Goal: Task Accomplishment & Management: Manage account settings

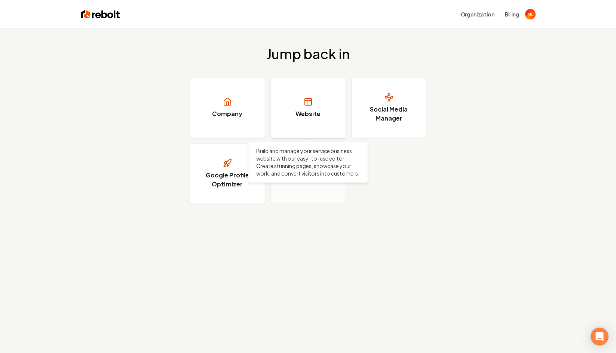
click at [313, 118] on link "Website" at bounding box center [308, 108] width 75 height 60
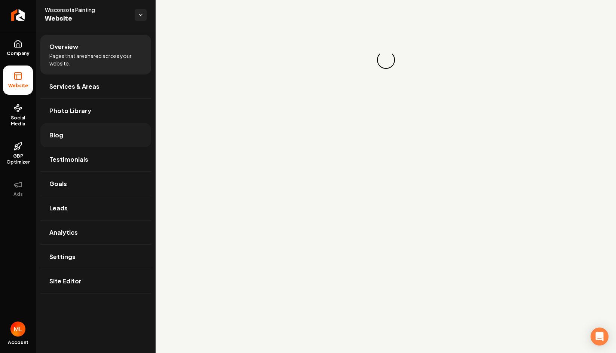
click at [77, 137] on link "Blog" at bounding box center [95, 135] width 111 height 24
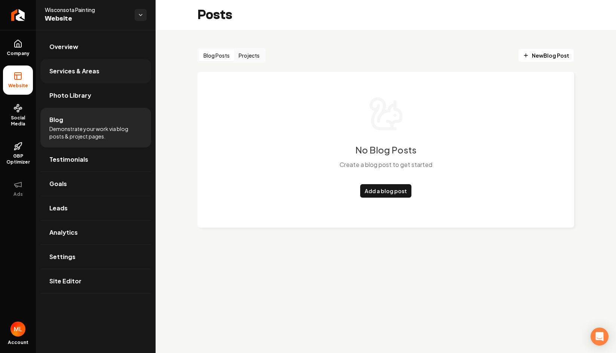
click at [82, 68] on span "Services & Areas" at bounding box center [74, 71] width 50 height 9
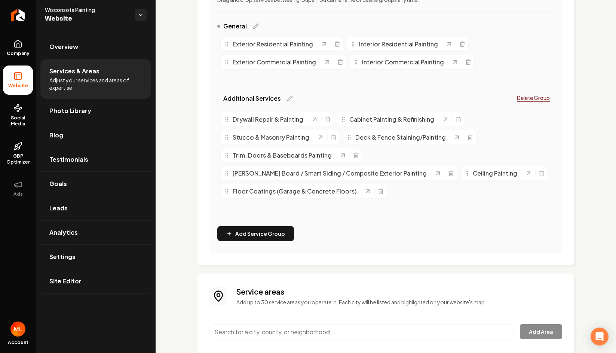
scroll to position [156, 0]
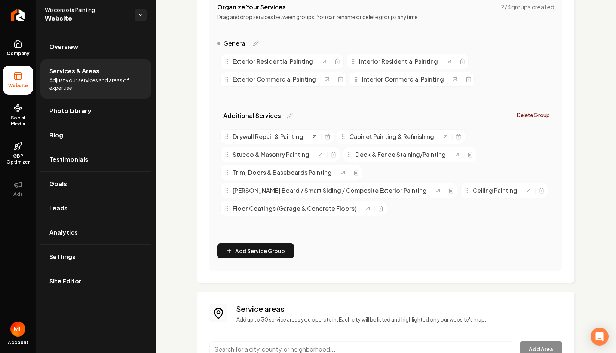
click at [313, 140] on icon "Main content area" at bounding box center [314, 136] width 7 height 7
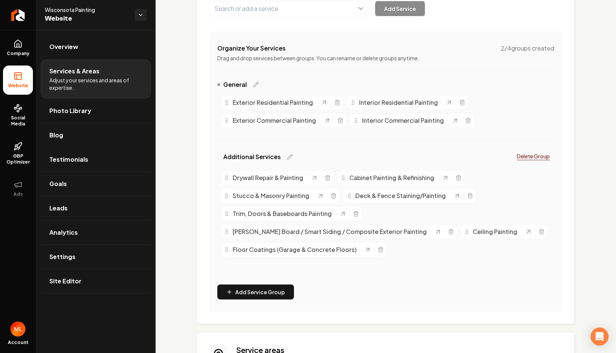
scroll to position [89, 0]
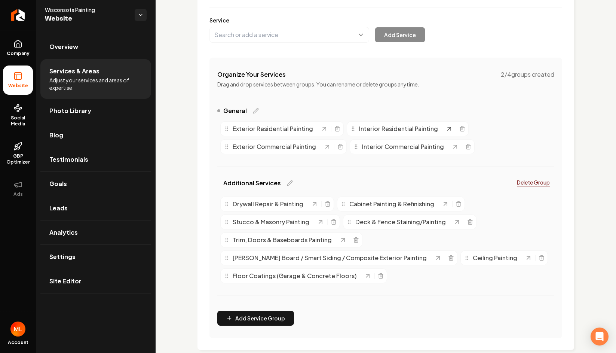
click at [446, 132] on icon "Main content area" at bounding box center [449, 128] width 7 height 7
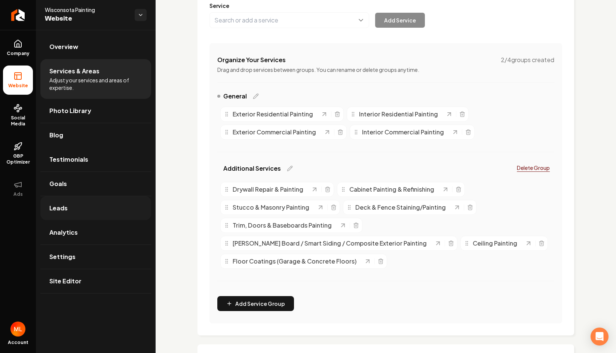
scroll to position [92, 0]
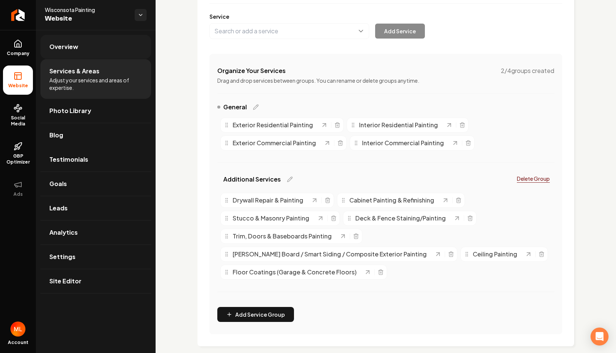
click at [76, 46] on span "Overview" at bounding box center [63, 46] width 29 height 9
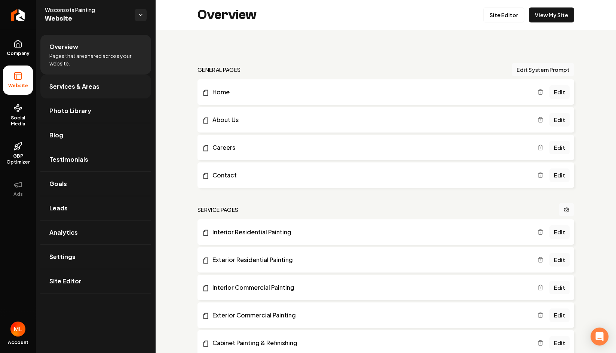
click at [86, 88] on span "Services & Areas" at bounding box center [74, 86] width 50 height 9
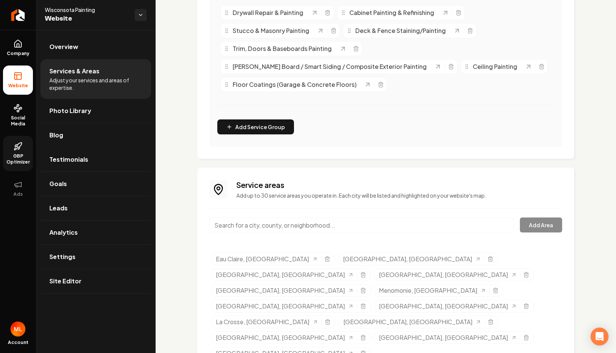
scroll to position [278, 0]
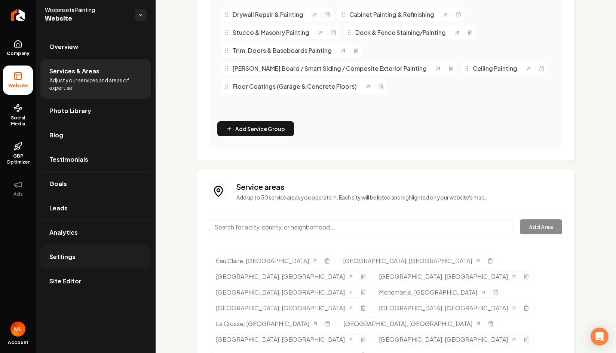
click at [78, 259] on link "Settings" at bounding box center [95, 257] width 111 height 24
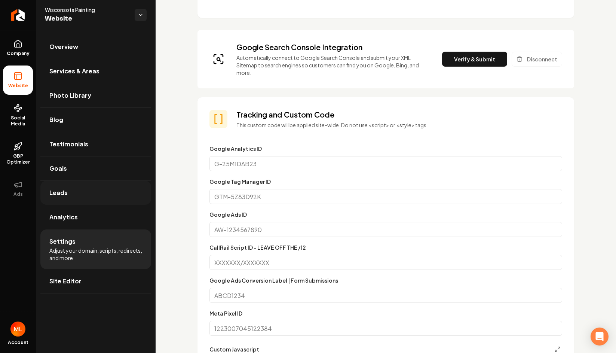
scroll to position [212, 0]
click at [81, 74] on span "Services & Areas" at bounding box center [74, 71] width 50 height 9
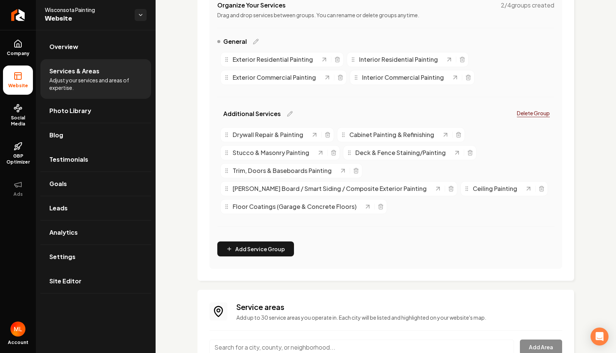
scroll to position [159, 0]
click at [80, 111] on span "Photo Library" at bounding box center [70, 110] width 42 height 9
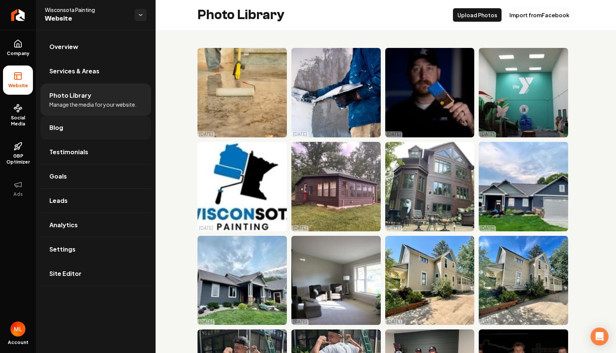
click at [91, 128] on link "Blog" at bounding box center [95, 128] width 111 height 24
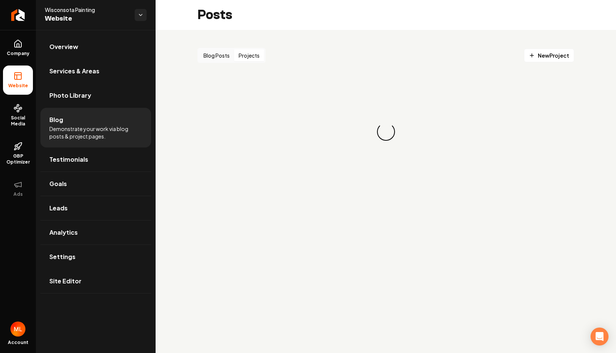
click at [252, 57] on button "Projects" at bounding box center [249, 55] width 30 height 12
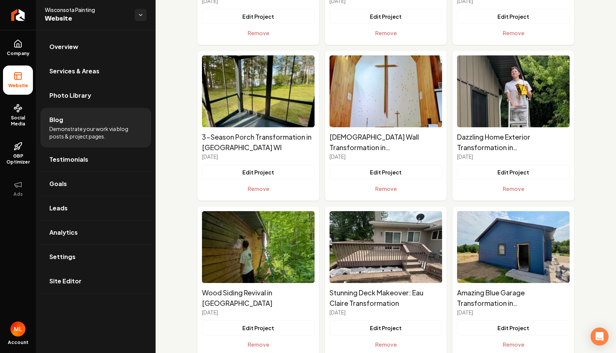
scroll to position [956, 0]
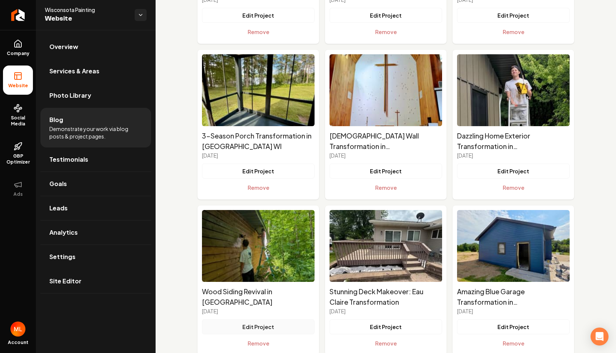
click at [272, 324] on button "Edit Project" at bounding box center [258, 326] width 113 height 15
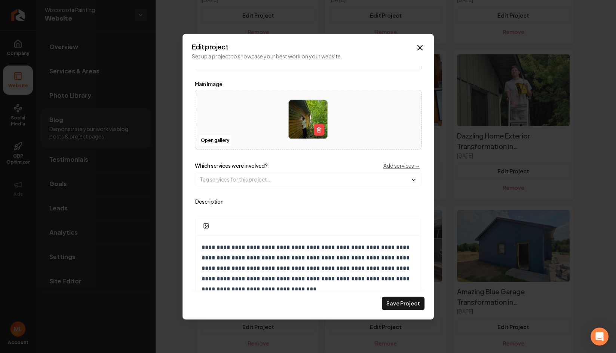
scroll to position [0, 0]
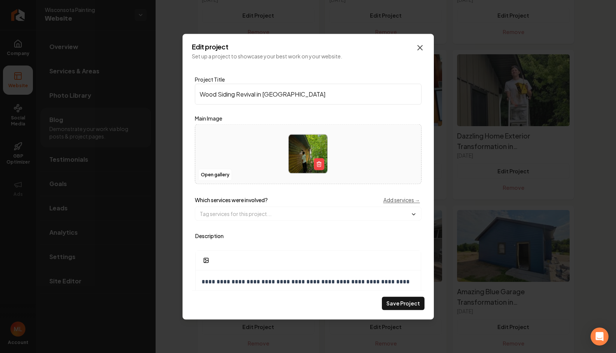
click at [420, 46] on icon "Main content area" at bounding box center [420, 47] width 9 height 9
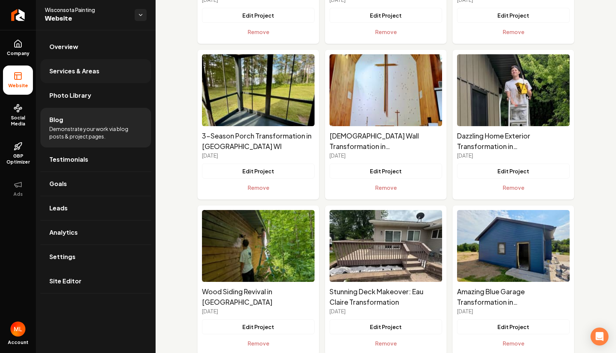
click at [91, 72] on span "Services & Areas" at bounding box center [74, 71] width 50 height 9
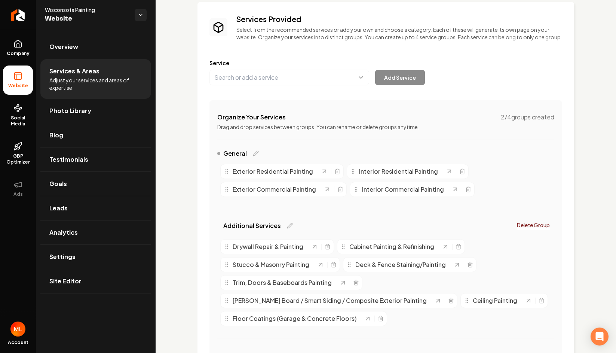
scroll to position [45, 0]
click at [107, 51] on link "Overview" at bounding box center [95, 47] width 111 height 24
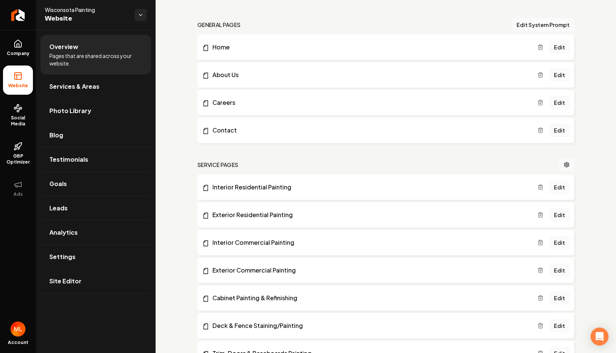
click at [559, 187] on link "Edit" at bounding box center [560, 186] width 20 height 13
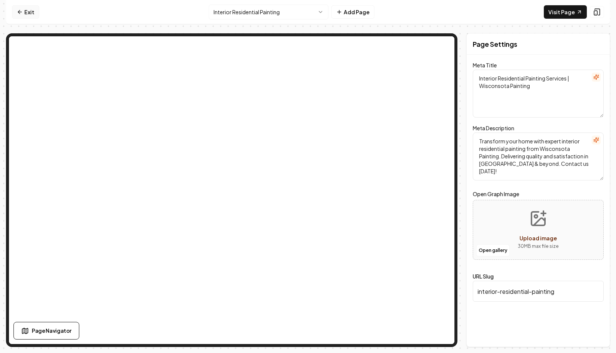
click at [22, 10] on icon at bounding box center [20, 12] width 6 height 6
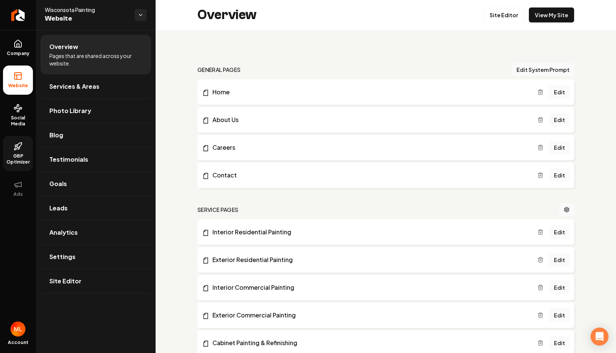
click at [17, 155] on span "GBP Optimizer" at bounding box center [18, 159] width 30 height 12
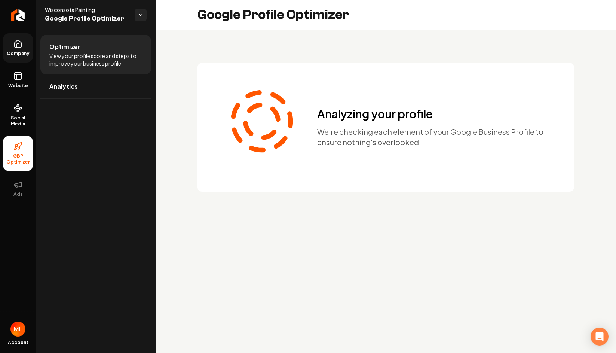
click at [18, 46] on icon at bounding box center [17, 43] width 9 height 9
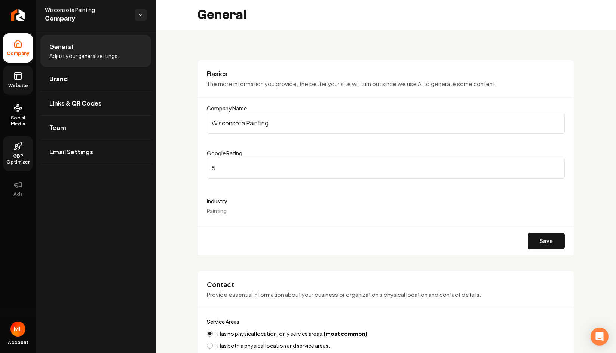
click at [22, 80] on link "Website" at bounding box center [18, 79] width 30 height 29
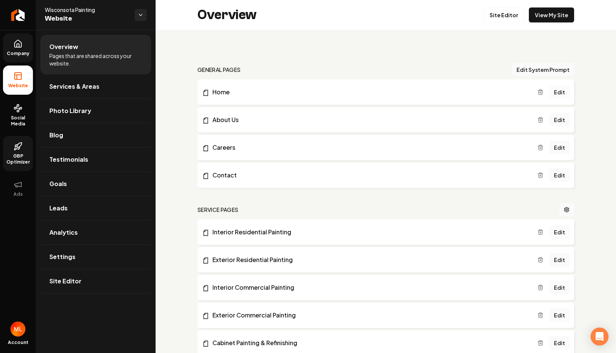
click at [563, 91] on link "Edit" at bounding box center [560, 91] width 20 height 13
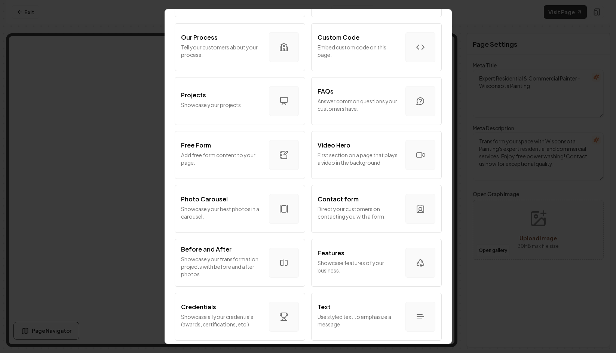
scroll to position [365, 0]
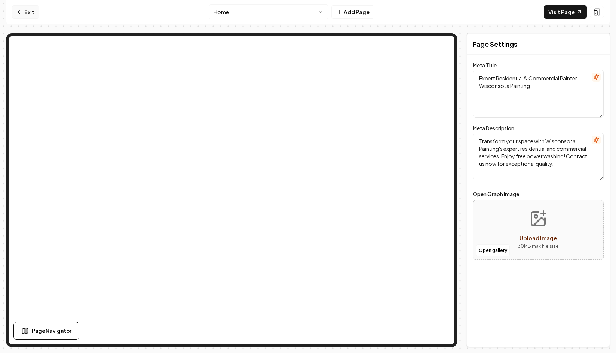
click at [22, 13] on icon at bounding box center [20, 12] width 6 height 6
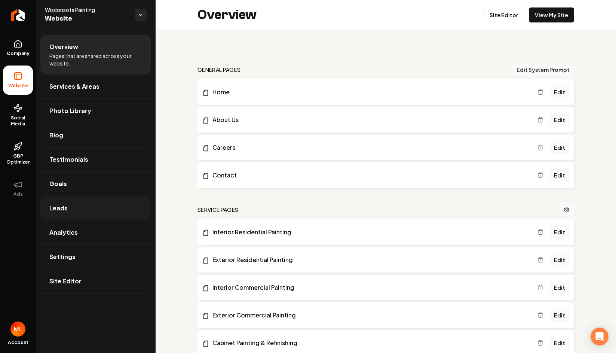
click at [65, 211] on span "Leads" at bounding box center [58, 208] width 18 height 9
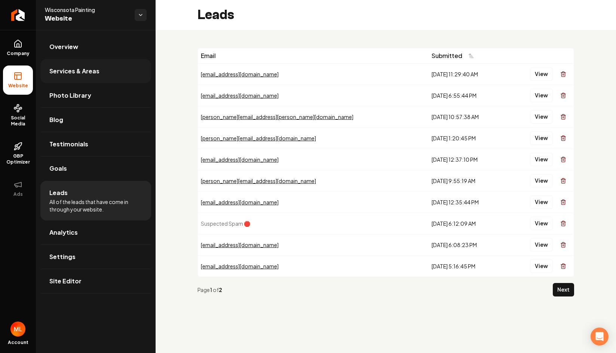
click at [70, 74] on span "Services & Areas" at bounding box center [74, 71] width 50 height 9
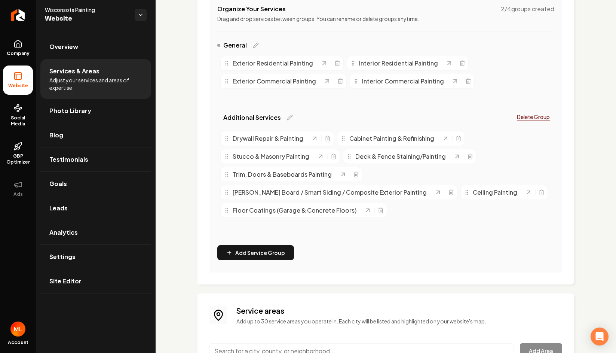
scroll to position [280, 0]
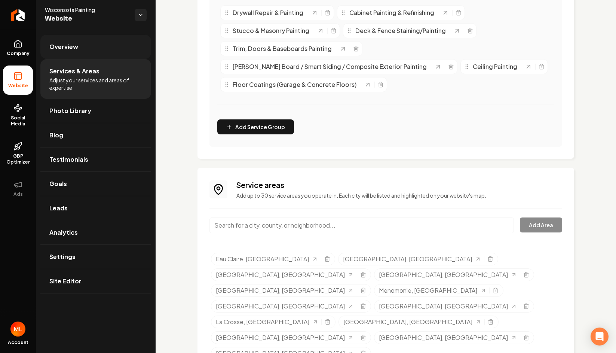
click at [76, 42] on link "Overview" at bounding box center [95, 47] width 111 height 24
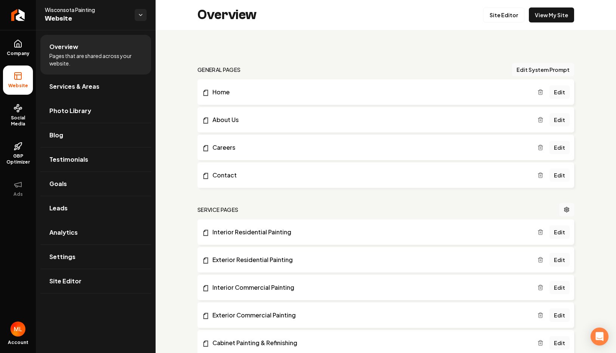
click at [559, 170] on link "Edit" at bounding box center [560, 174] width 20 height 13
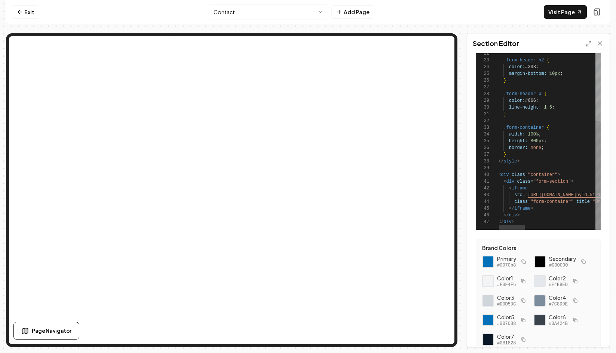
scroll to position [34, 0]
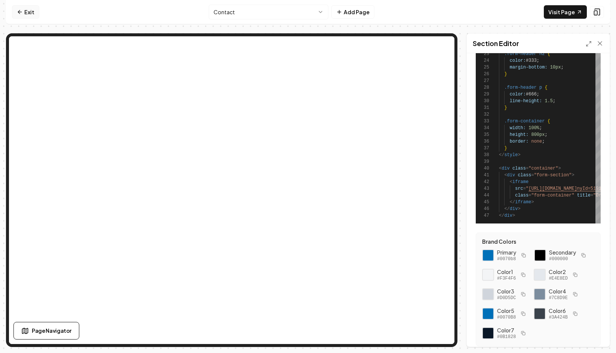
click at [28, 11] on link "Exit" at bounding box center [25, 11] width 27 height 13
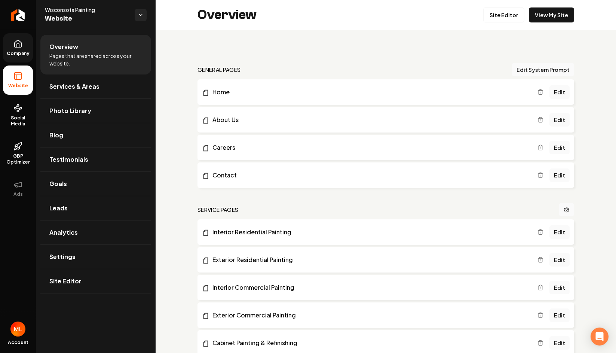
click at [18, 51] on span "Company" at bounding box center [18, 54] width 29 height 6
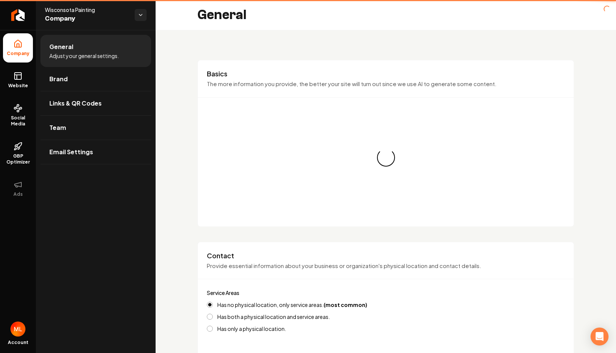
type input "[PHONE_NUMBER]"
type input "[EMAIL_ADDRESS][DOMAIN_NAME]"
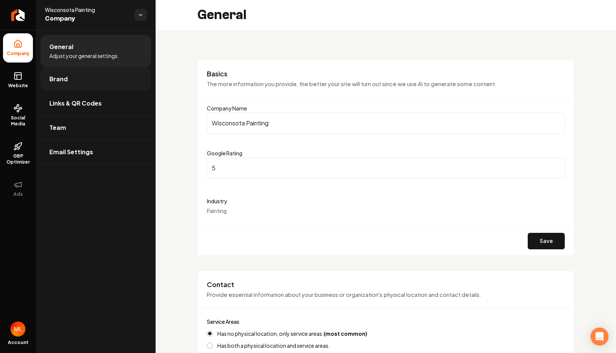
click at [63, 77] on span "Brand" at bounding box center [58, 78] width 18 height 9
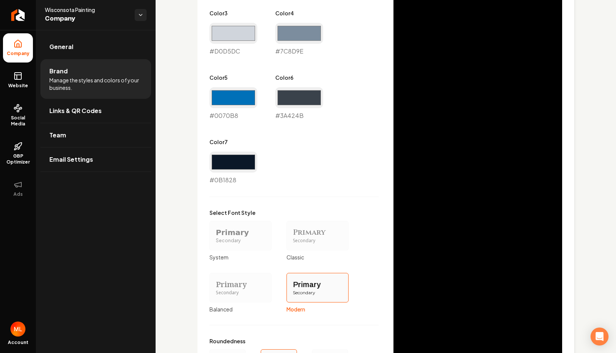
scroll to position [576, 0]
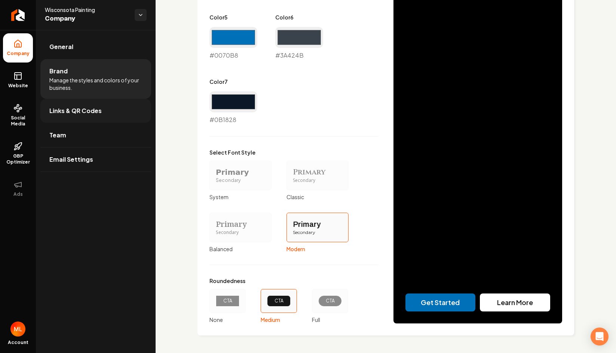
click at [92, 110] on span "Links & QR Codes" at bounding box center [75, 110] width 52 height 9
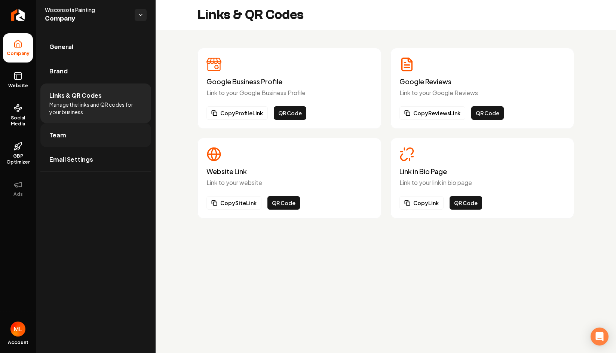
click at [73, 132] on link "Team" at bounding box center [95, 135] width 111 height 24
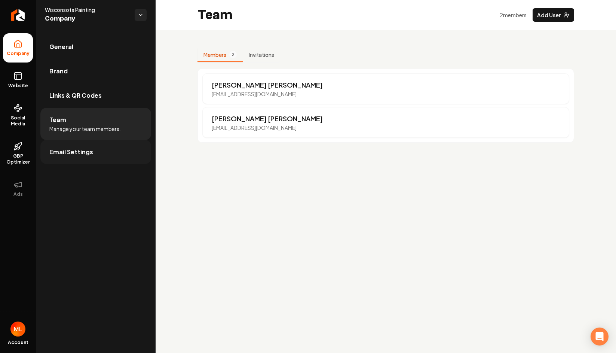
click at [99, 152] on link "Email Settings" at bounding box center [95, 152] width 111 height 24
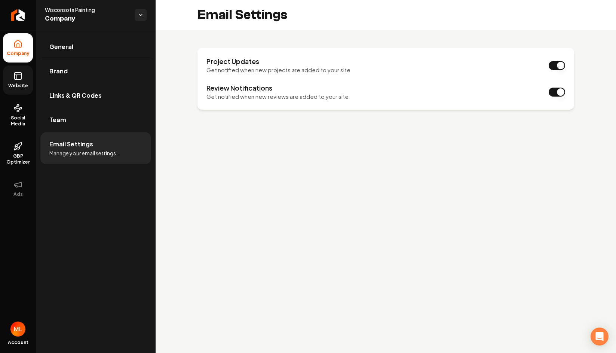
click at [23, 82] on link "Website" at bounding box center [18, 79] width 30 height 29
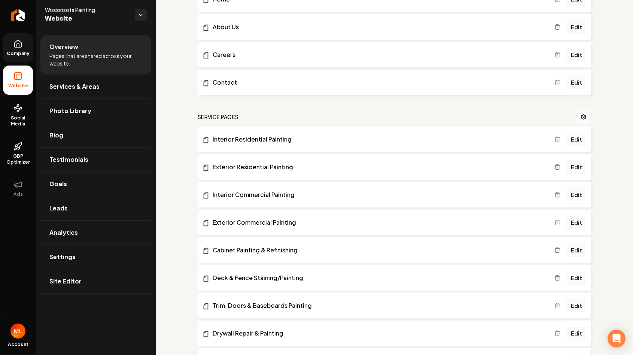
scroll to position [93, 0]
click at [85, 85] on span "Services & Areas" at bounding box center [74, 86] width 50 height 9
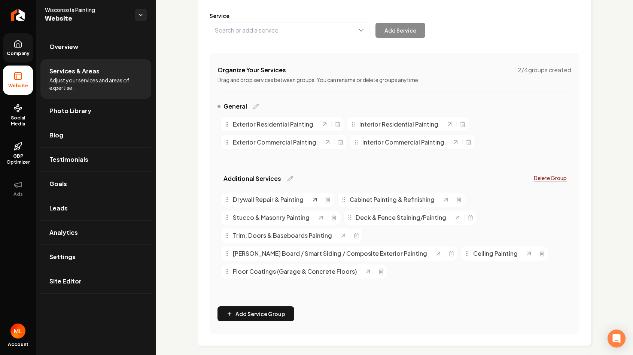
click at [313, 200] on icon "Main content area" at bounding box center [314, 199] width 7 height 7
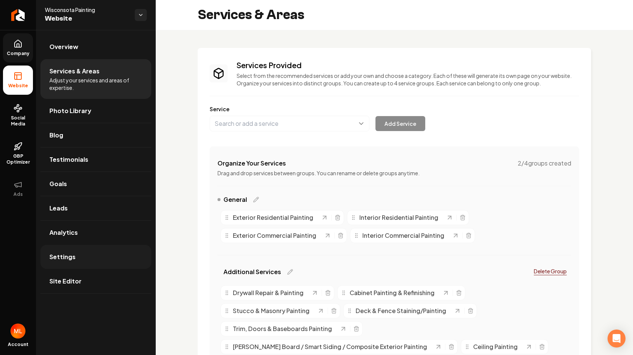
click at [90, 259] on link "Settings" at bounding box center [95, 257] width 111 height 24
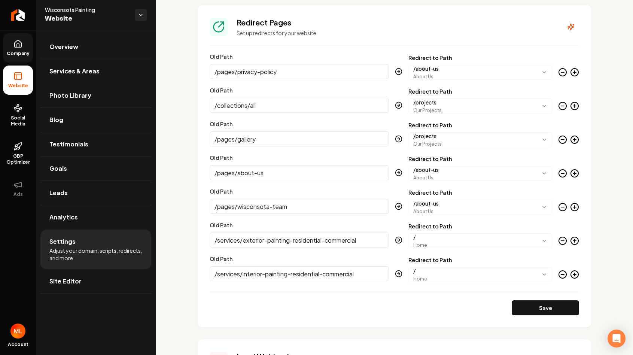
scroll to position [721, 0]
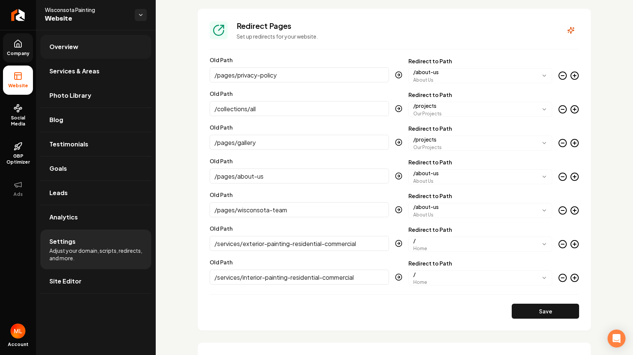
click at [89, 55] on link "Overview" at bounding box center [95, 47] width 111 height 24
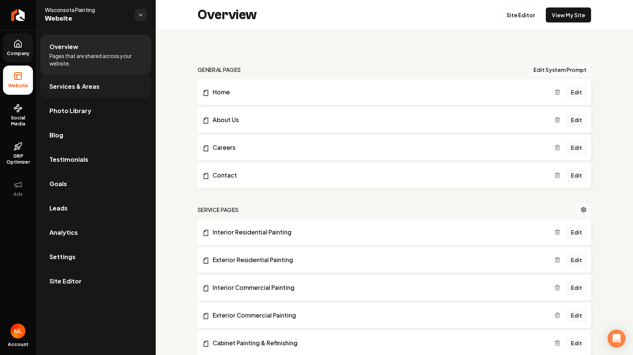
click at [69, 89] on span "Services & Areas" at bounding box center [74, 86] width 50 height 9
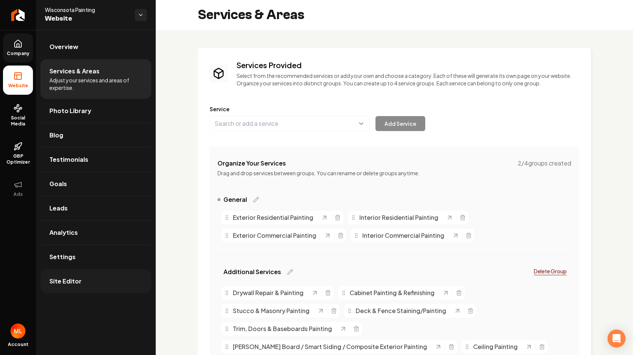
click at [66, 278] on span "Site Editor" at bounding box center [65, 280] width 32 height 9
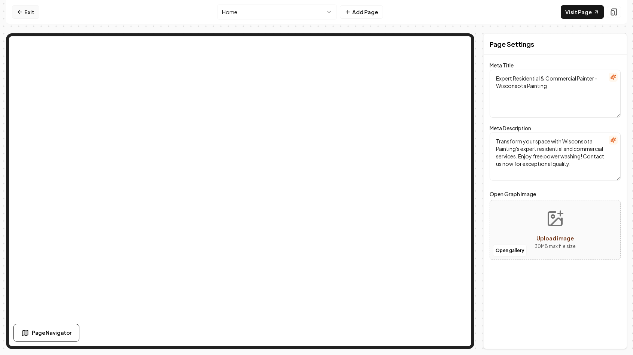
click at [19, 10] on icon at bounding box center [19, 11] width 2 height 3
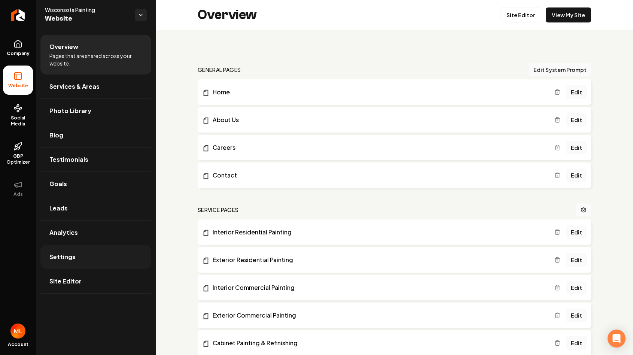
click at [71, 259] on span "Settings" at bounding box center [62, 256] width 26 height 9
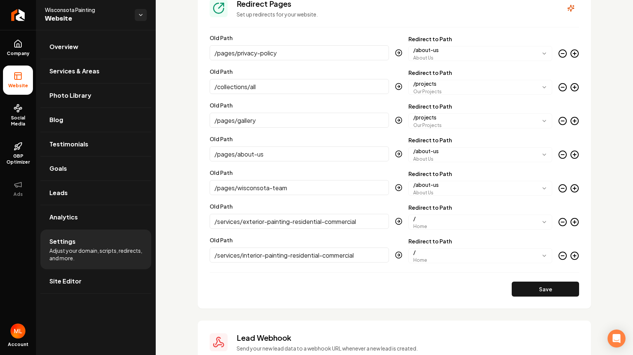
scroll to position [787, 0]
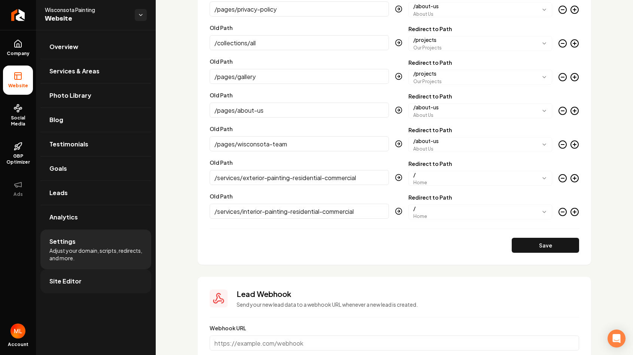
click at [67, 281] on span "Site Editor" at bounding box center [65, 280] width 32 height 9
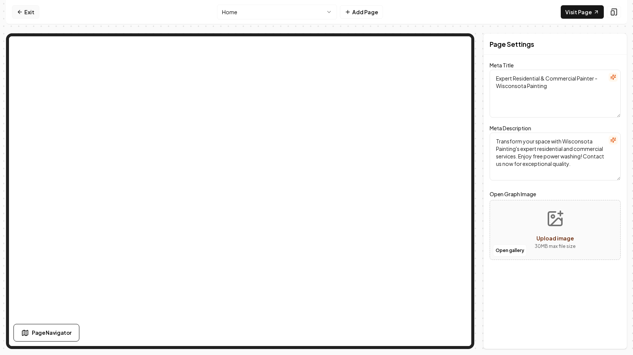
click at [24, 12] on link "Exit" at bounding box center [25, 11] width 27 height 13
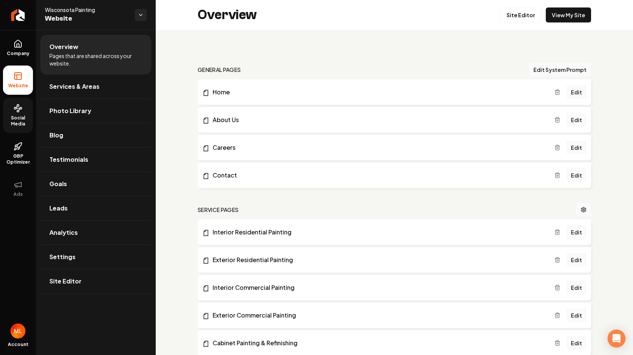
click at [14, 112] on icon at bounding box center [17, 108] width 9 height 9
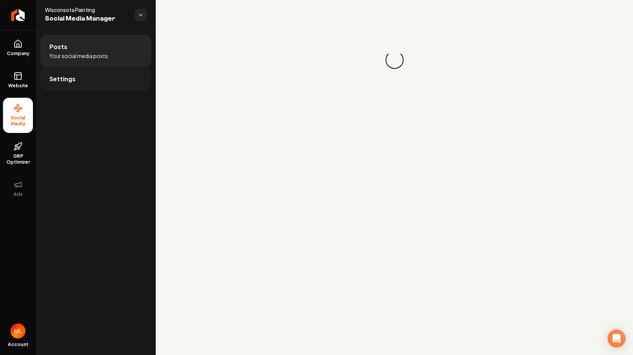
click at [67, 80] on span "Settings" at bounding box center [62, 78] width 26 height 9
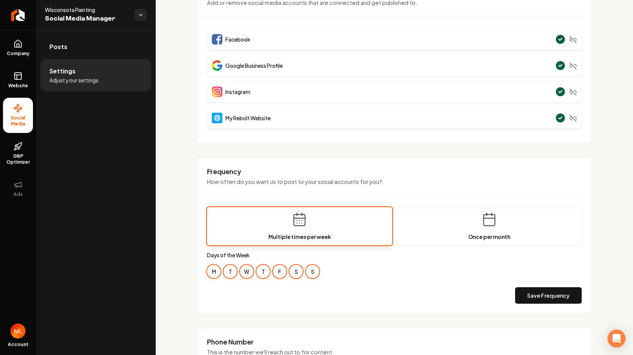
scroll to position [43, 0]
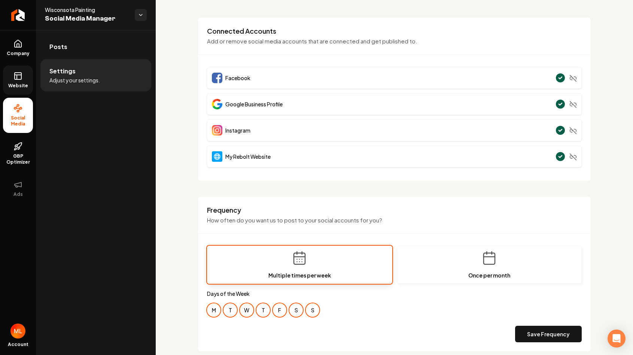
click at [10, 81] on link "Website" at bounding box center [18, 79] width 30 height 29
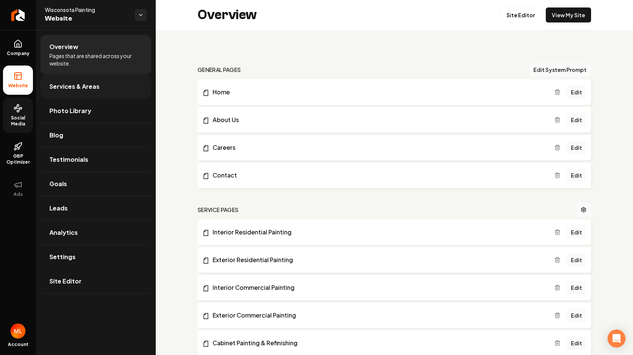
click at [92, 88] on span "Services & Areas" at bounding box center [74, 86] width 50 height 9
